Goal: Task Accomplishment & Management: Use online tool/utility

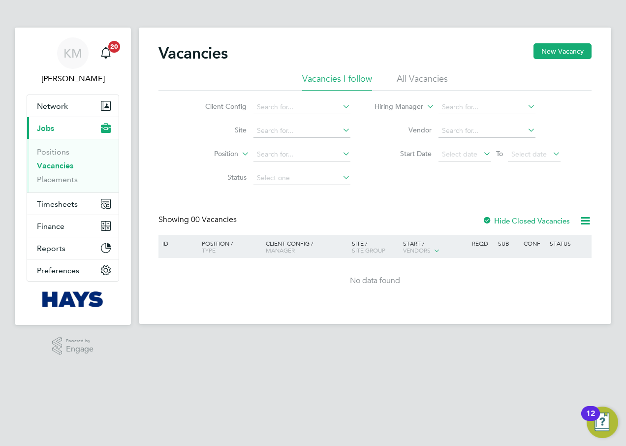
click at [39, 128] on span "Jobs" at bounding box center [45, 127] width 17 height 9
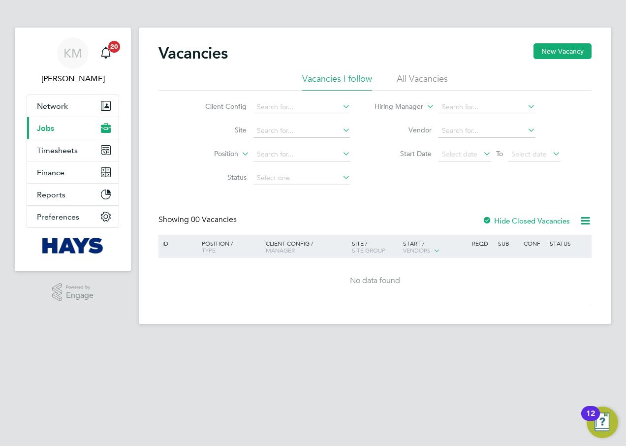
click at [46, 129] on span "Jobs" at bounding box center [45, 127] width 17 height 9
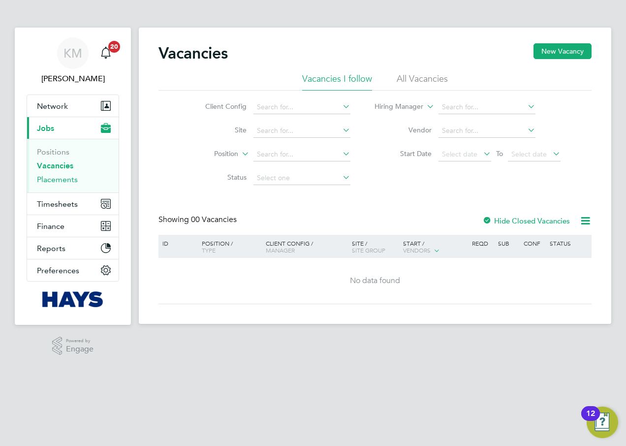
click at [59, 178] on link "Placements" at bounding box center [57, 179] width 41 height 9
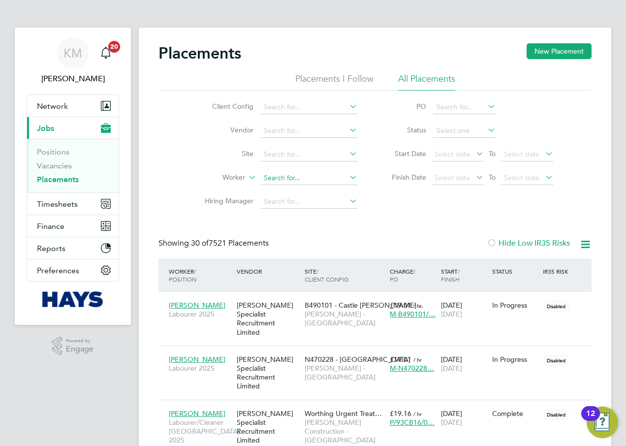
click at [301, 177] on input at bounding box center [308, 178] width 97 height 14
click at [323, 189] on b "[PERSON_NAME]" at bounding box center [351, 191] width 57 height 8
type input "[PERSON_NAME]"
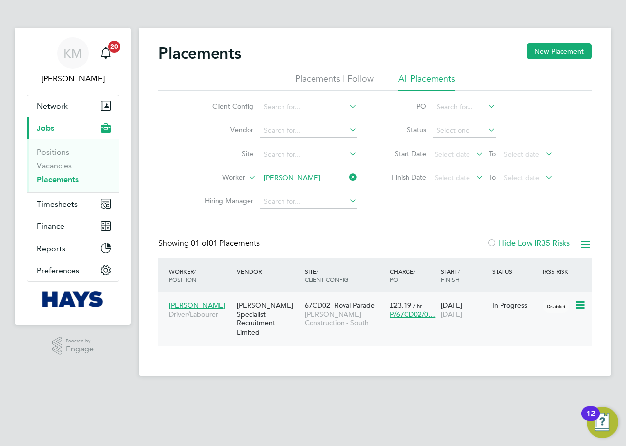
click at [251, 309] on div "[PERSON_NAME] Specialist Recruitment Limited" at bounding box center [268, 319] width 68 height 46
click at [57, 203] on span "Timesheets" at bounding box center [57, 203] width 41 height 9
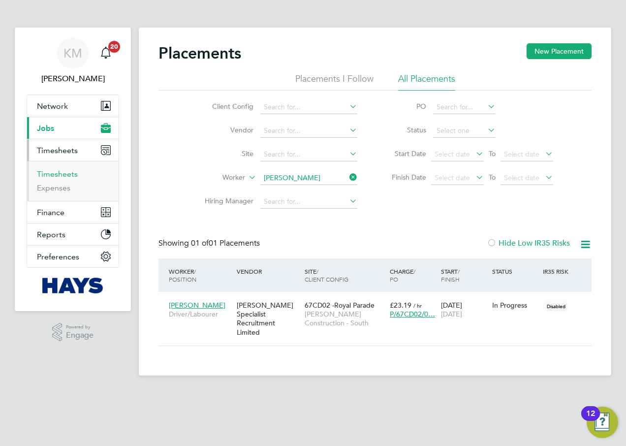
click at [62, 175] on link "Timesheets" at bounding box center [57, 173] width 41 height 9
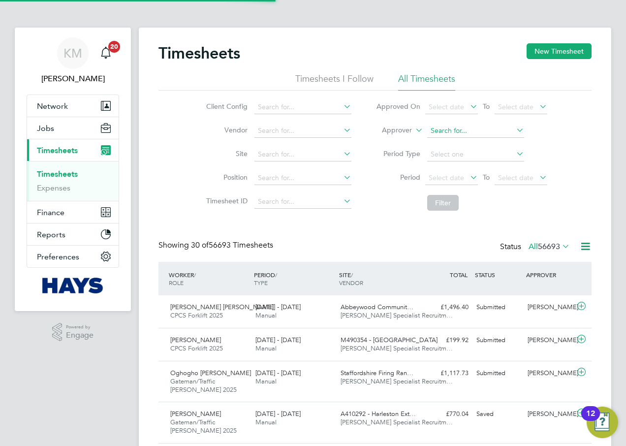
scroll to position [33, 86]
click at [413, 130] on icon at bounding box center [413, 127] width 0 height 9
click at [406, 139] on li "Worker" at bounding box center [387, 141] width 49 height 13
click at [447, 131] on input at bounding box center [475, 131] width 97 height 14
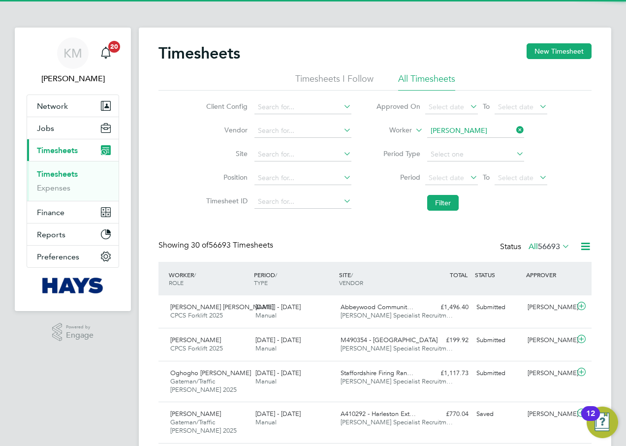
click at [489, 140] on b "[PERSON_NAME]" at bounding box center [517, 144] width 57 height 8
type input "[PERSON_NAME]"
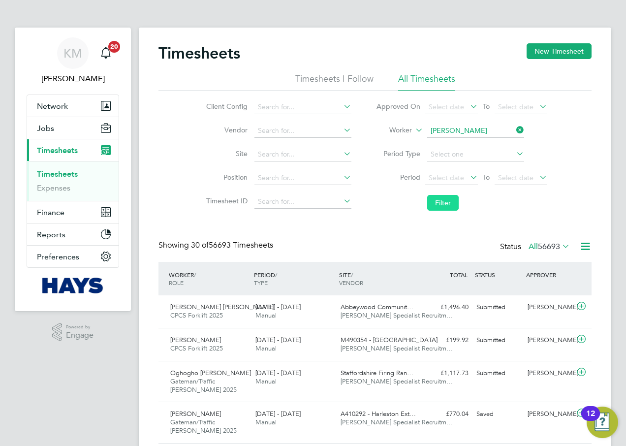
click at [441, 204] on button "Filter" at bounding box center [442, 203] width 31 height 16
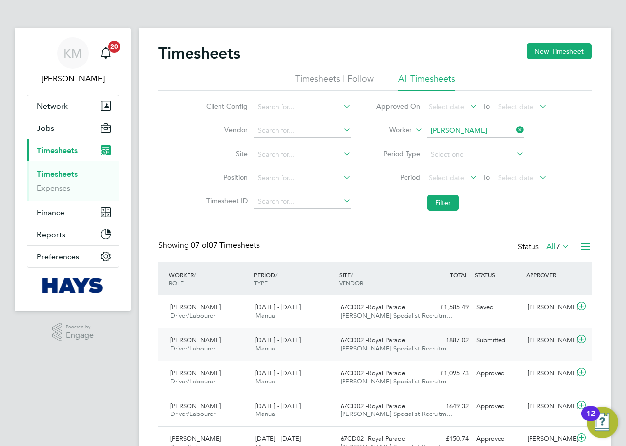
click at [290, 341] on span "[DATE] - [DATE]" at bounding box center [277, 340] width 45 height 8
